Goal: Find contact information: Find contact information

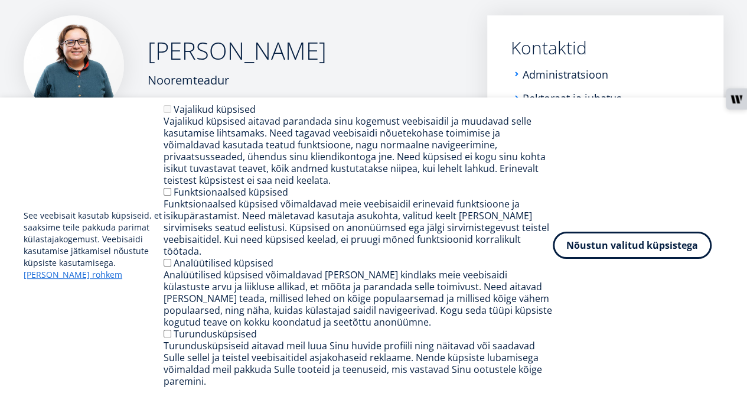
scroll to position [171, 0]
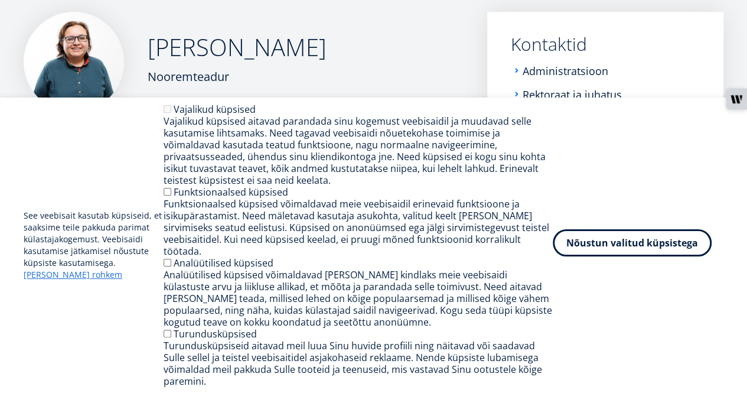
click at [603, 252] on button "Nõustun valitud küpsistega" at bounding box center [632, 242] width 159 height 27
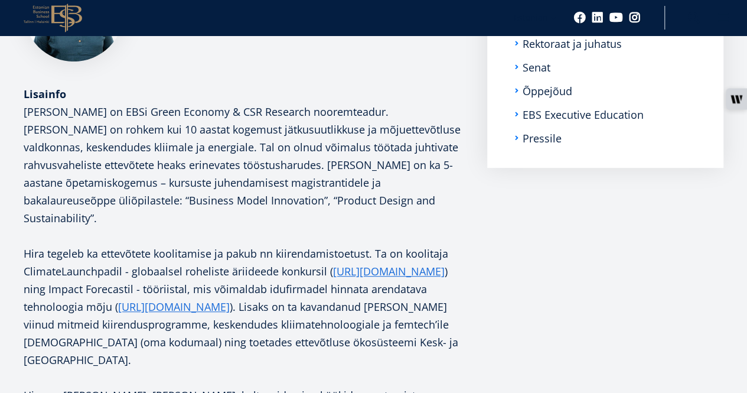
scroll to position [0, 0]
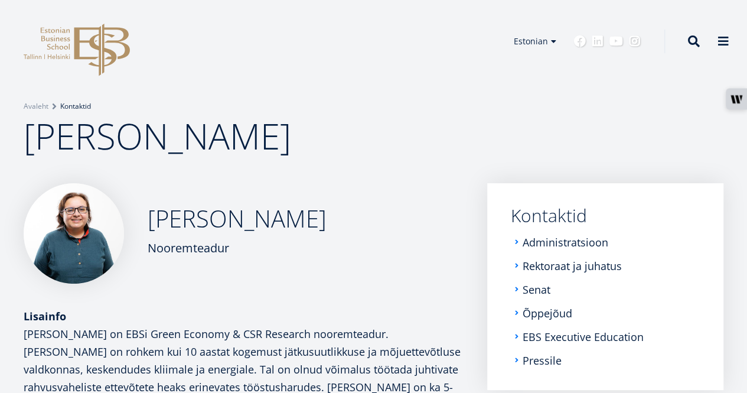
click at [81, 105] on link "Kontaktid" at bounding box center [75, 106] width 31 height 12
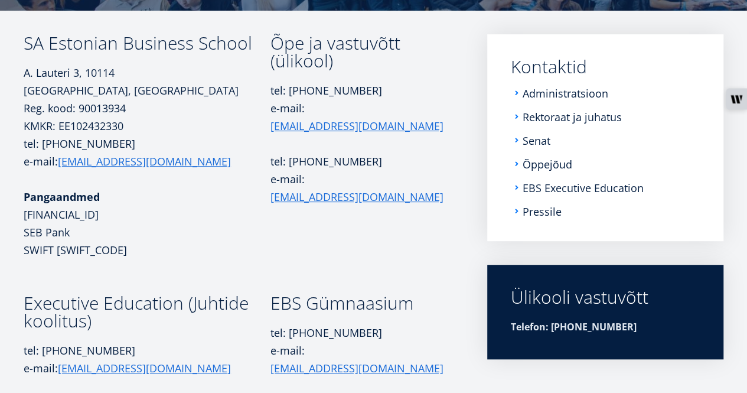
scroll to position [180, 0]
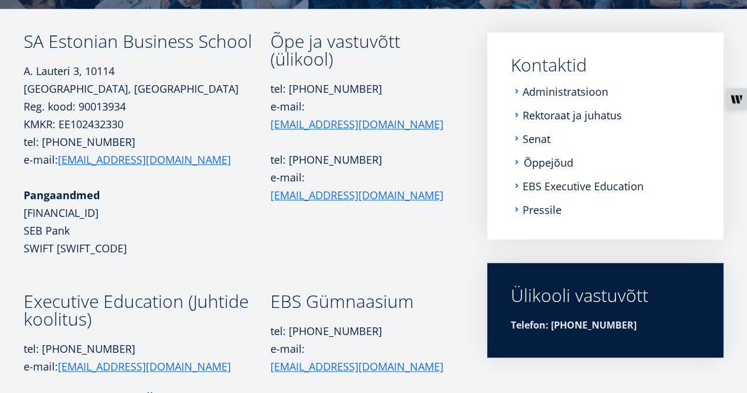
click at [537, 157] on link "Õppejõud" at bounding box center [549, 162] width 50 height 12
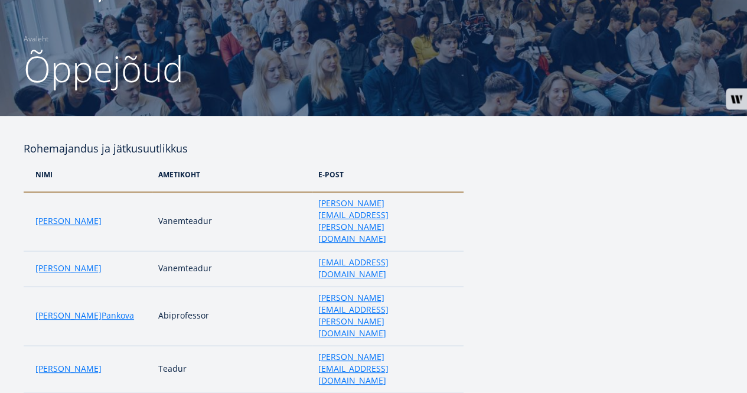
scroll to position [161, 0]
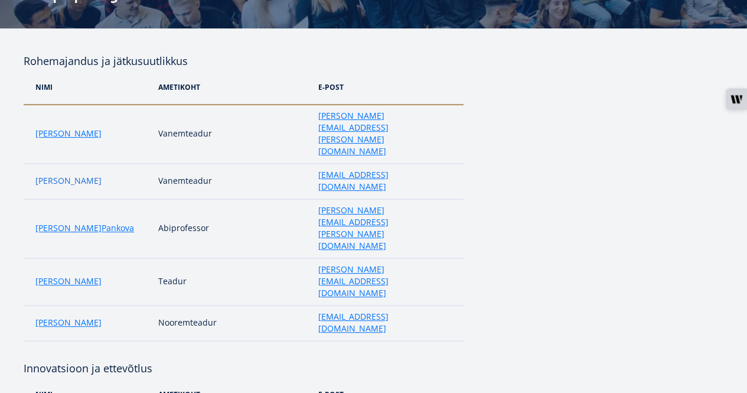
click at [73, 175] on link "Kaidi Tamm" at bounding box center [68, 181] width 66 height 12
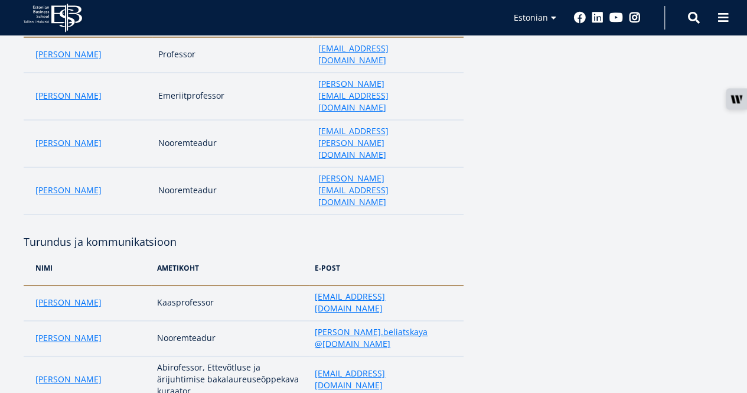
scroll to position [2025, 0]
